Goal: Navigation & Orientation: Go to known website

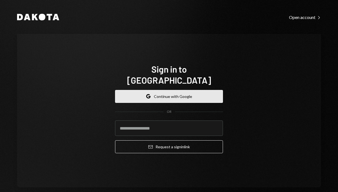
click at [189, 91] on button "Google Continue with Google" at bounding box center [169, 96] width 108 height 13
click at [172, 90] on button "Google Continue with Google" at bounding box center [169, 96] width 108 height 13
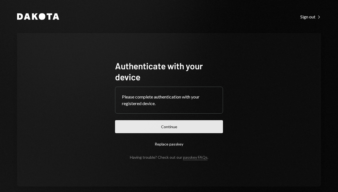
click at [172, 126] on button "Continue" at bounding box center [169, 126] width 108 height 13
